Goal: Go to known website: Access a specific website the user already knows

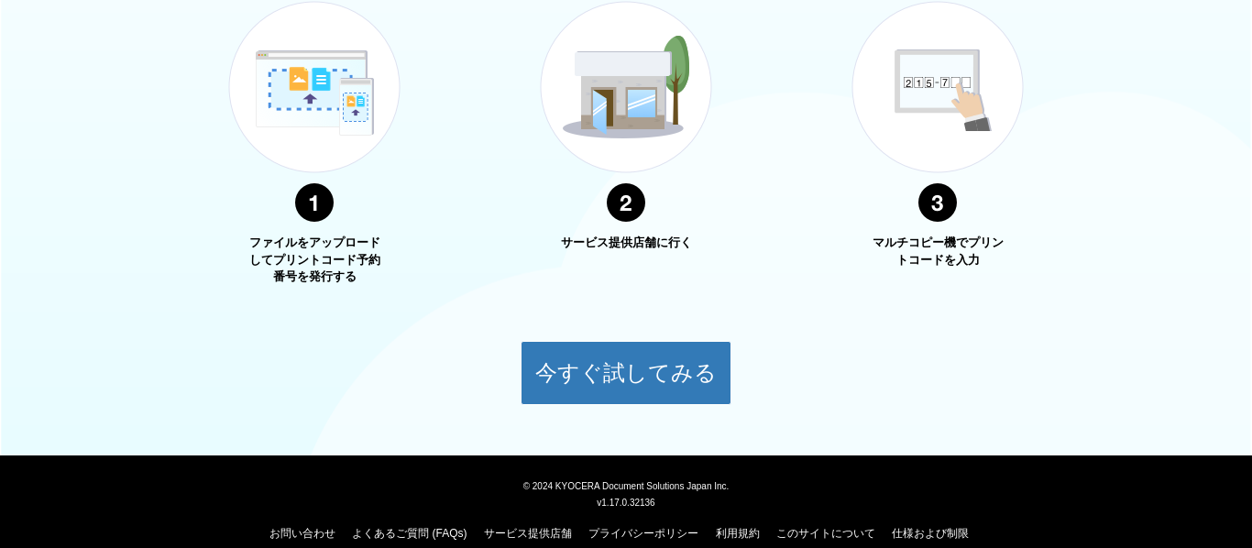
scroll to position [736, 0]
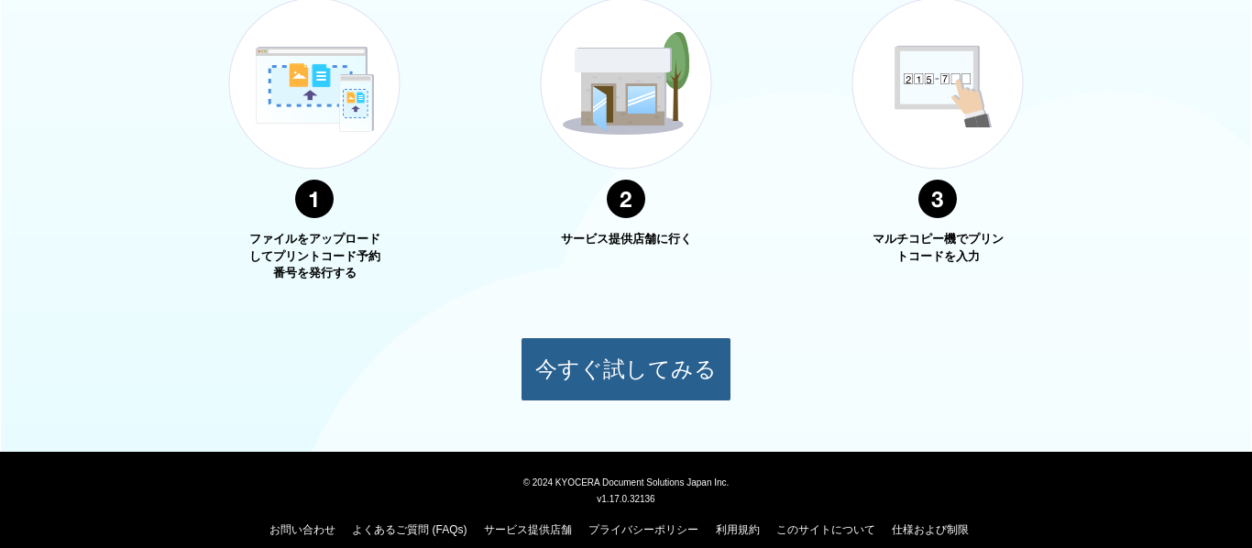
click at [613, 380] on button "今すぐ試してみる" at bounding box center [626, 369] width 211 height 64
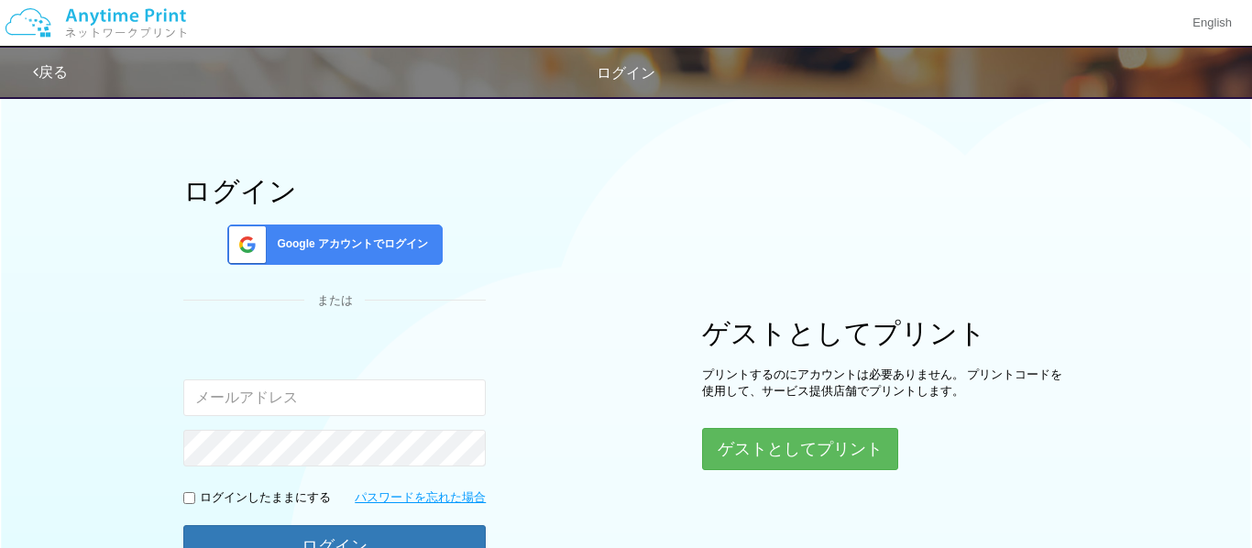
scroll to position [34, 0]
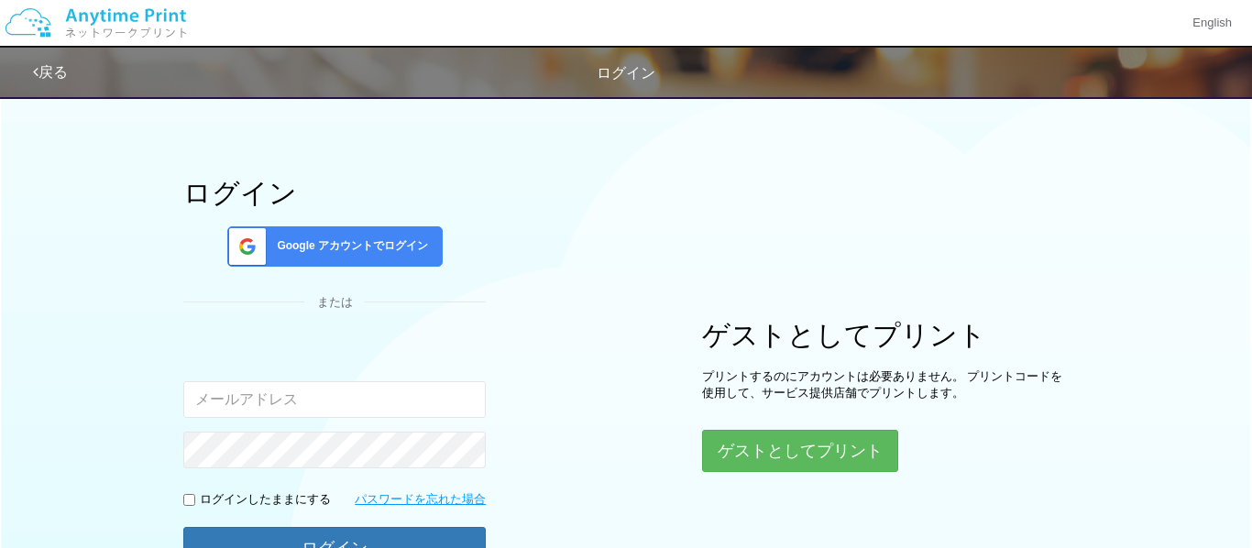
click at [311, 243] on span "Google アカウントでログイン" at bounding box center [348, 246] width 159 height 16
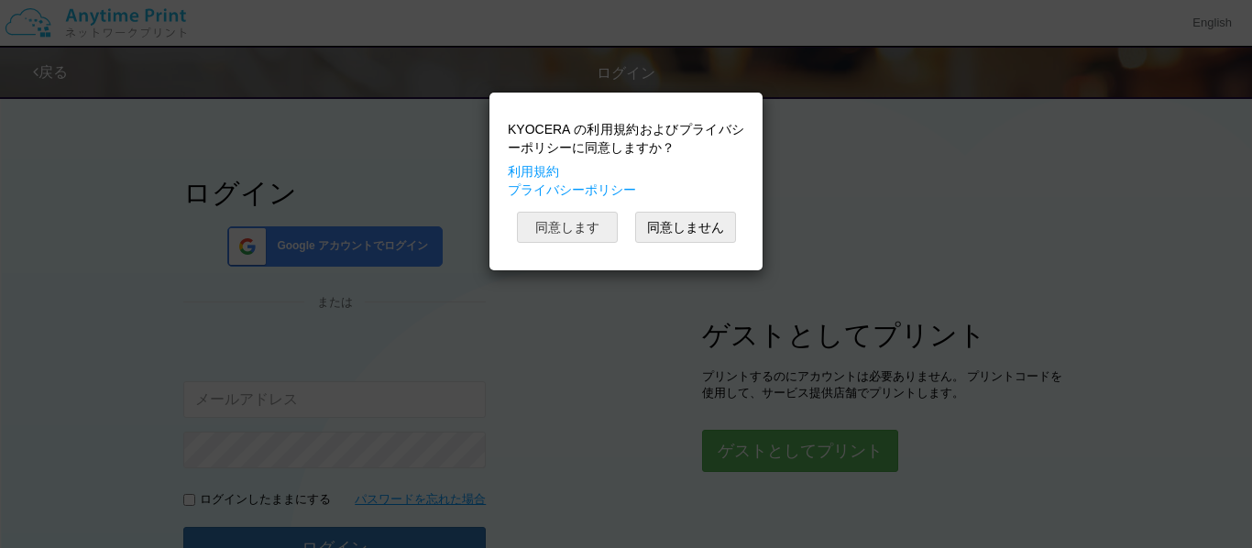
click at [564, 218] on button "同意します" at bounding box center [567, 227] width 101 height 31
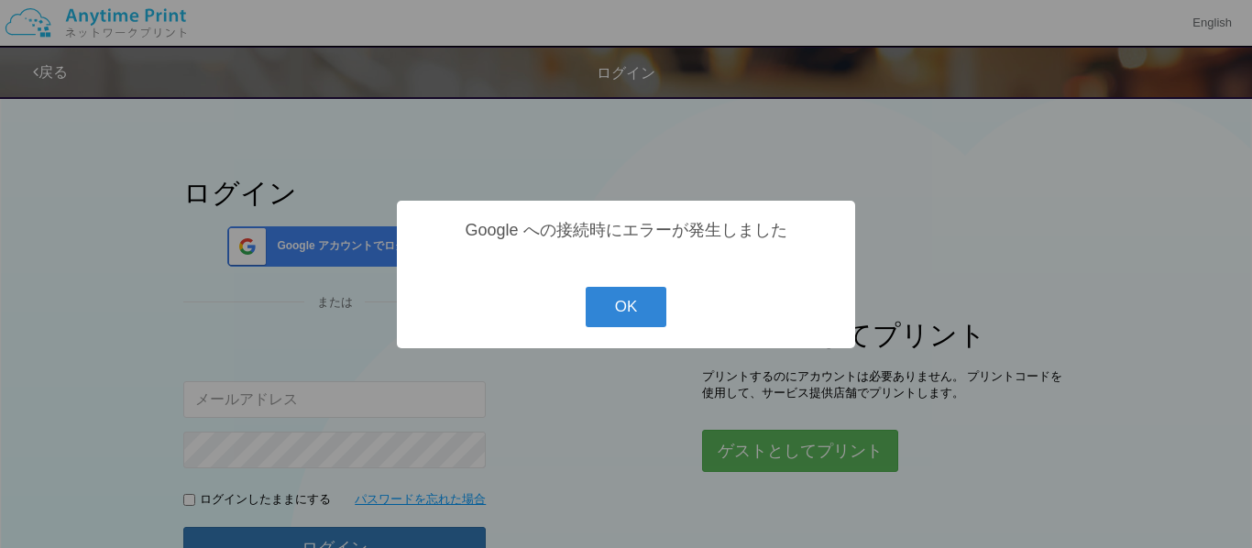
click at [646, 303] on button "OK" at bounding box center [627, 307] width 82 height 40
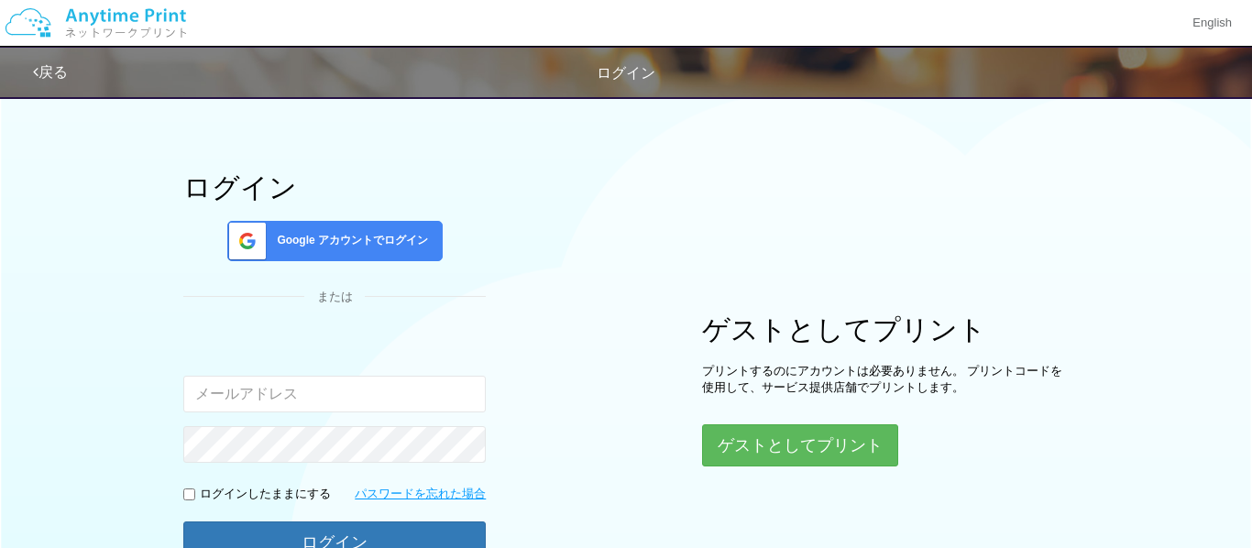
scroll to position [0, 0]
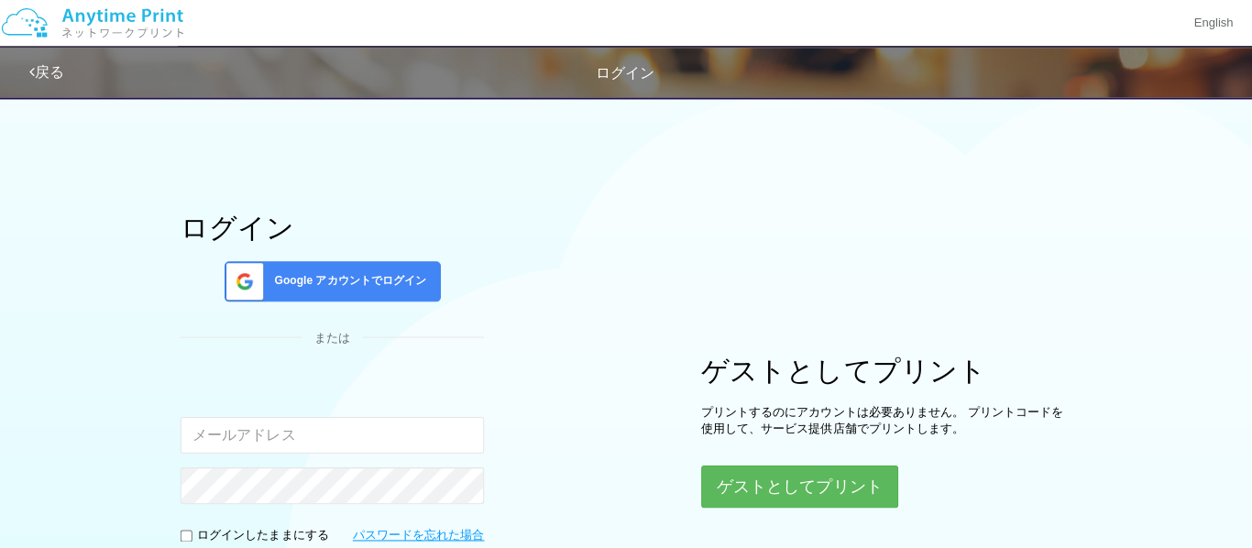
click at [394, 269] on div "Google アカウントでログイン" at bounding box center [334, 280] width 215 height 40
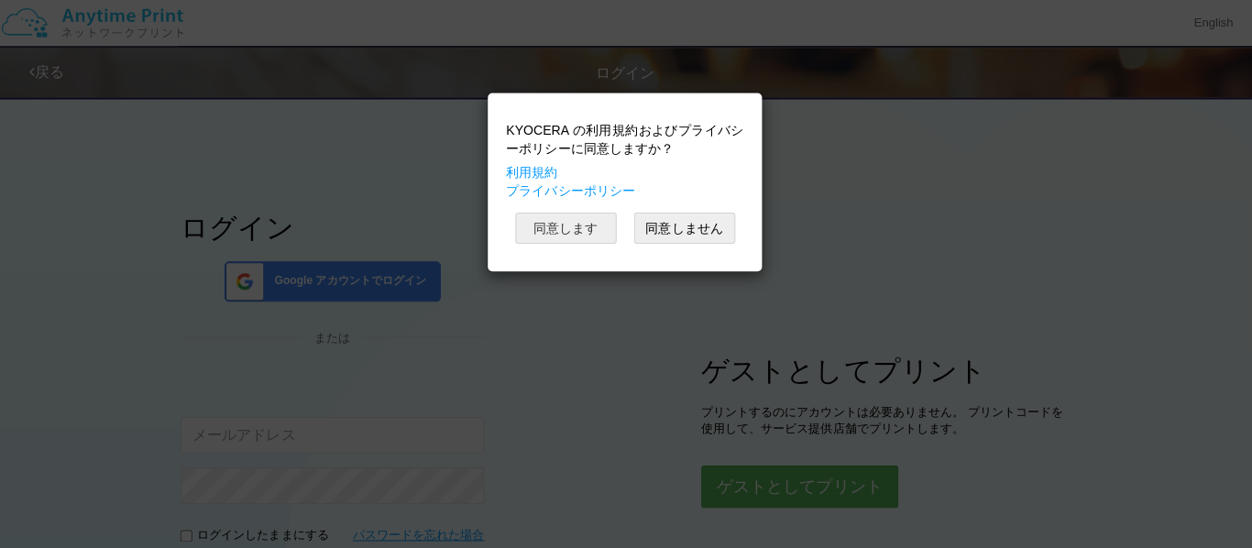
click at [588, 225] on button "同意します" at bounding box center [567, 227] width 101 height 31
